Goal: Information Seeking & Learning: Learn about a topic

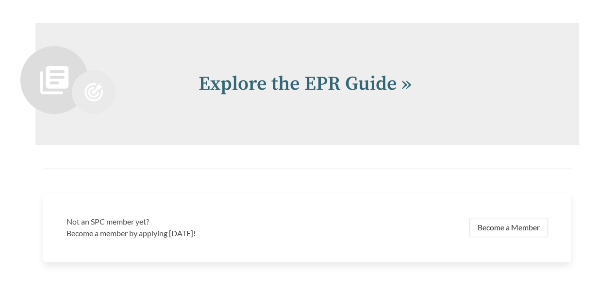
scroll to position [1881, 0]
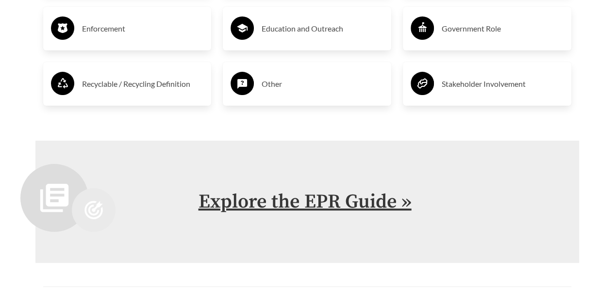
click at [311, 205] on link "Explore the EPR Guide »" at bounding box center [304, 202] width 213 height 24
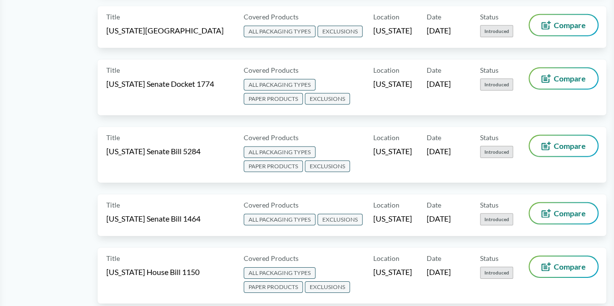
scroll to position [1407, 0]
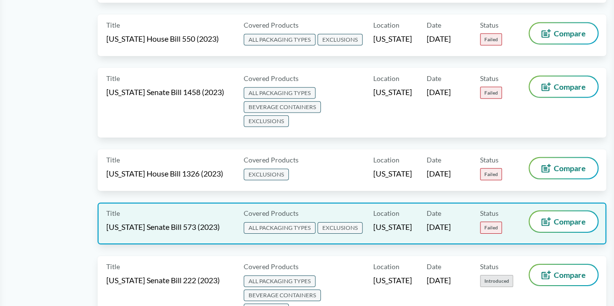
scroll to position [3397, 0]
